Goal: Transaction & Acquisition: Book appointment/travel/reservation

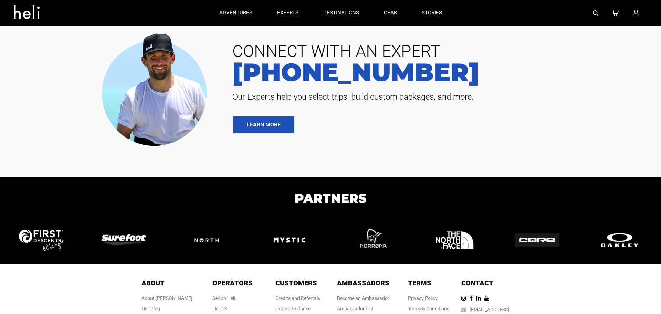
type input "Heli Skiing"
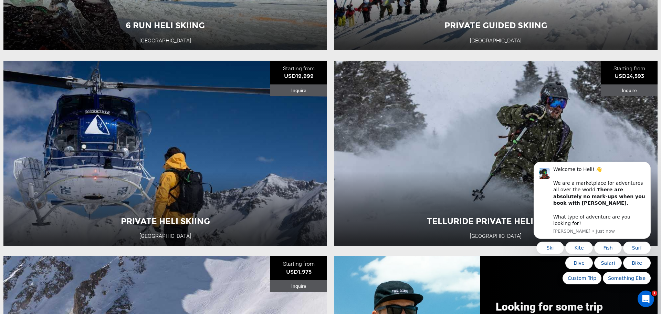
scroll to position [576, 0]
